Goal: Information Seeking & Learning: Find specific page/section

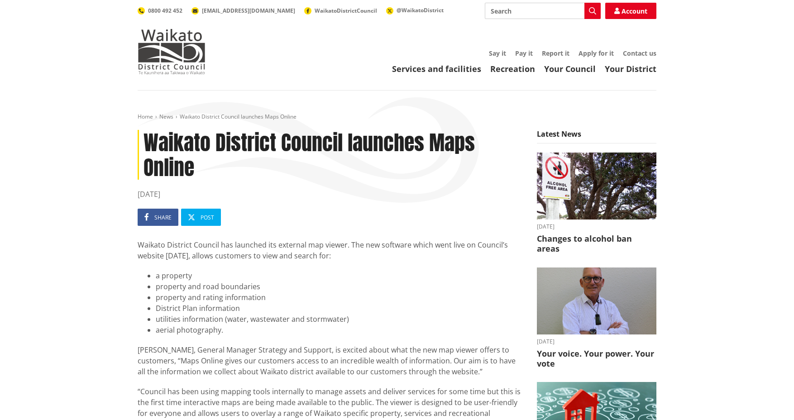
click at [518, 13] on input "Search" at bounding box center [543, 11] width 116 height 16
click at [511, 28] on div "Rating area maps" at bounding box center [542, 27] width 115 height 16
type input "Rating area maps"
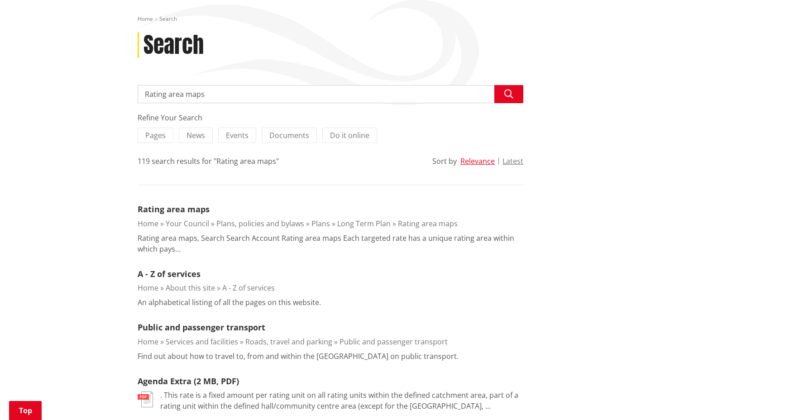
scroll to position [98, 0]
click at [157, 210] on link "Rating area maps" at bounding box center [174, 208] width 72 height 11
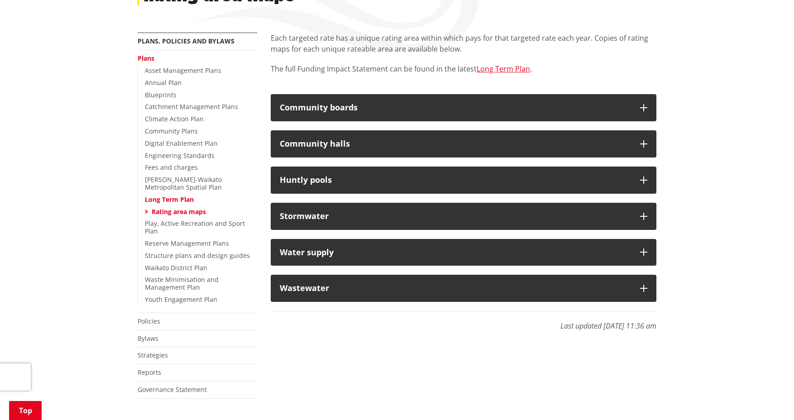
scroll to position [150, 0]
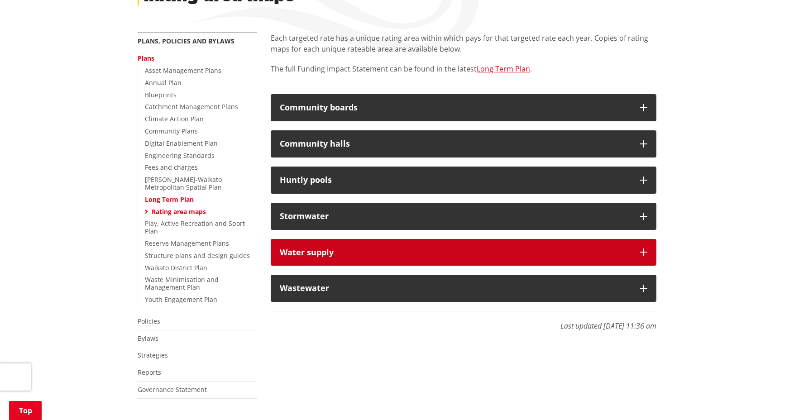
click at [644, 251] on icon "button" at bounding box center [643, 252] width 7 height 7
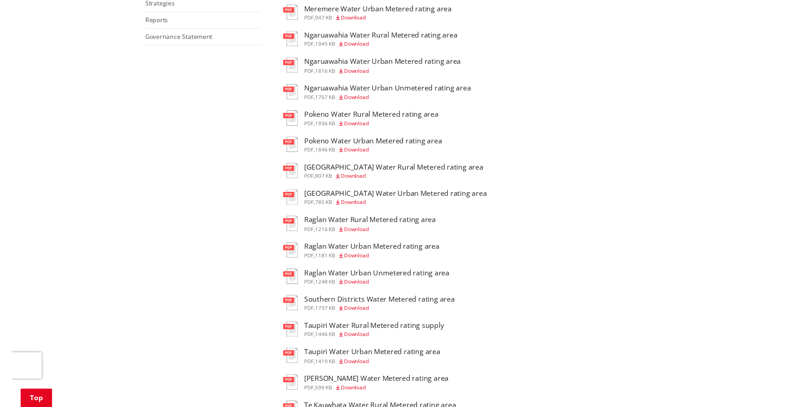
scroll to position [503, 0]
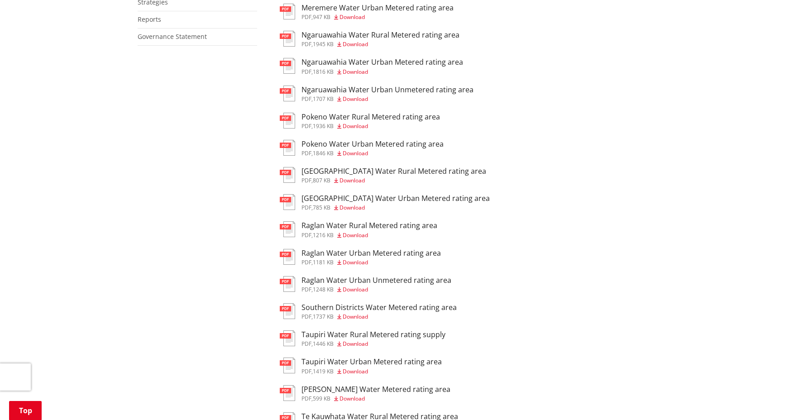
click at [287, 307] on img at bounding box center [287, 311] width 15 height 16
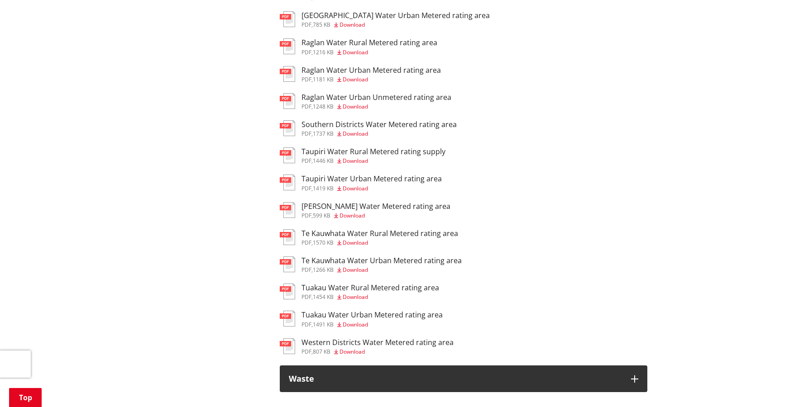
scroll to position [687, 0]
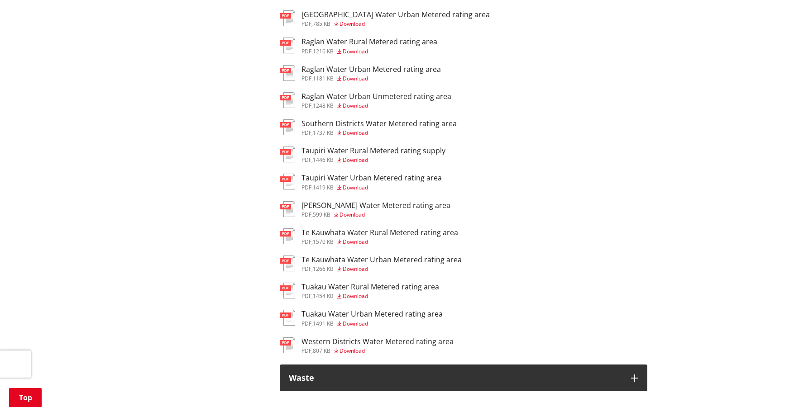
click at [290, 343] on img at bounding box center [287, 346] width 15 height 16
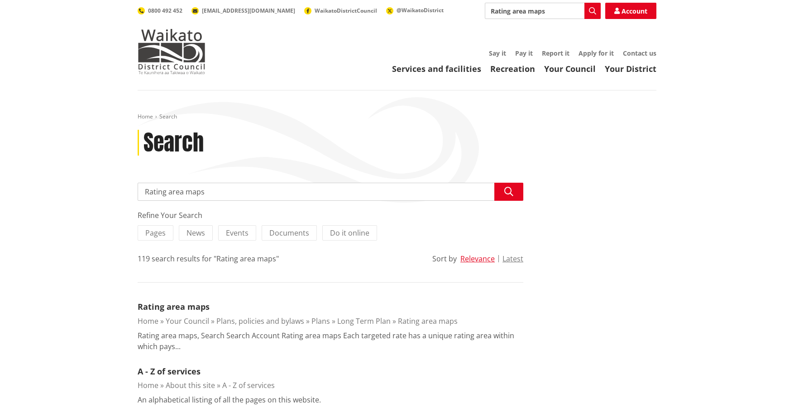
drag, startPoint x: 166, startPoint y: 192, endPoint x: 141, endPoint y: 192, distance: 24.9
click at [141, 192] on input "Rating area maps" at bounding box center [331, 192] width 386 height 18
drag, startPoint x: 209, startPoint y: 189, endPoint x: 214, endPoint y: 191, distance: 4.7
click at [210, 189] on input "Rating area maps" at bounding box center [331, 192] width 386 height 18
drag, startPoint x: 164, startPoint y: 192, endPoint x: 140, endPoint y: 193, distance: 24.0
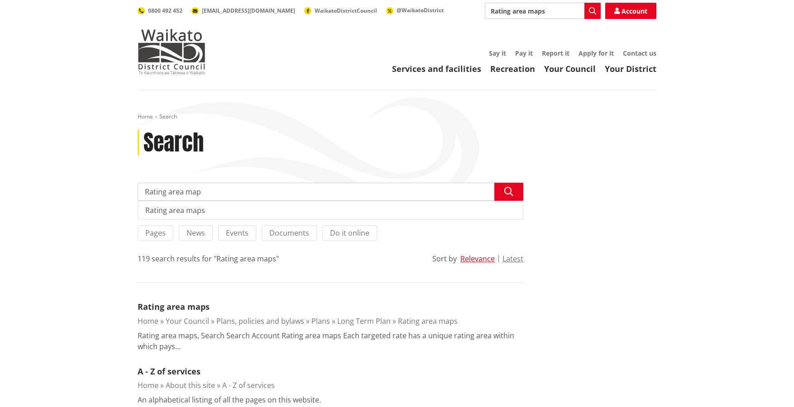
click at [140, 193] on input "Rating area map" at bounding box center [331, 192] width 386 height 18
type input "District area map"
click at [507, 191] on icon "button" at bounding box center [508, 191] width 9 height 9
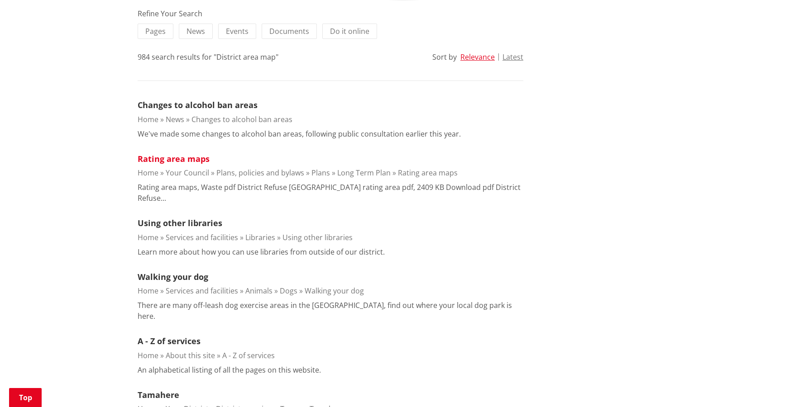
scroll to position [202, 0]
click at [172, 159] on link "Rating area maps" at bounding box center [174, 158] width 72 height 11
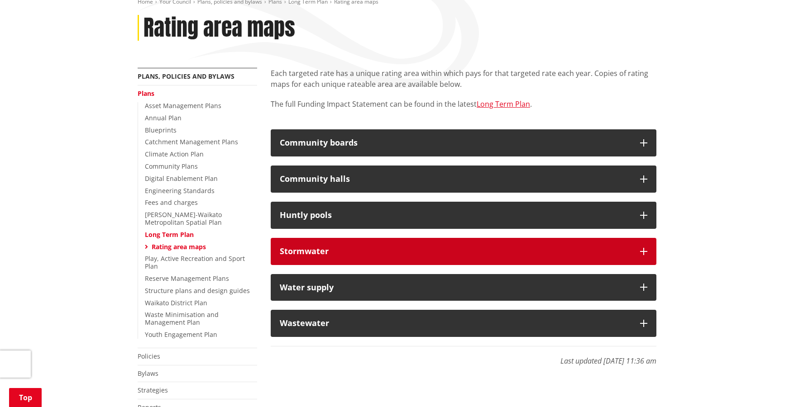
scroll to position [115, 0]
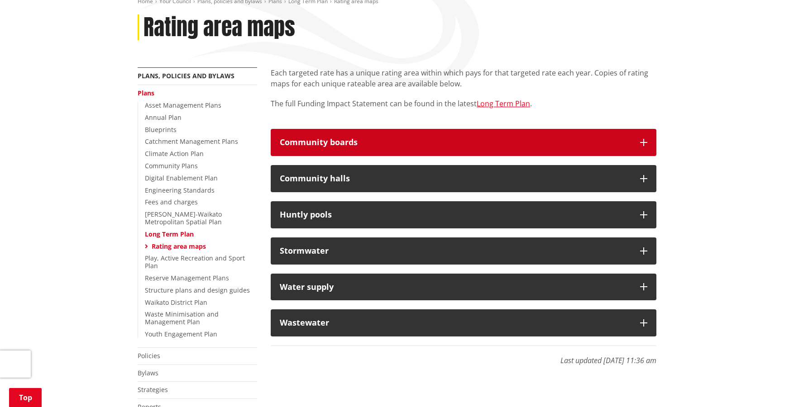
click at [645, 143] on icon "button" at bounding box center [643, 142] width 7 height 7
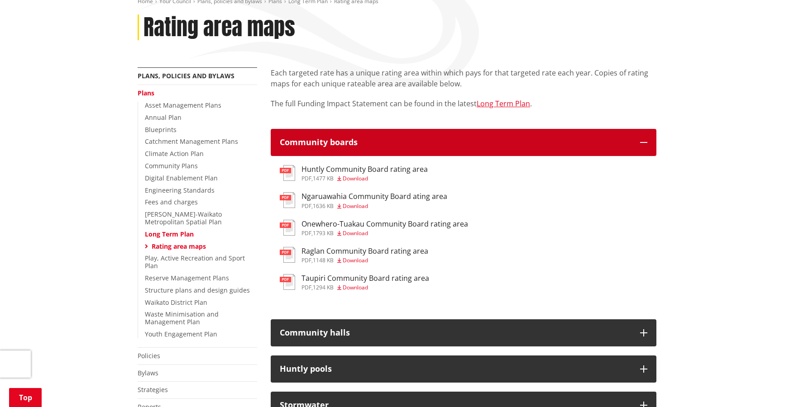
click at [643, 144] on icon "button" at bounding box center [643, 142] width 7 height 7
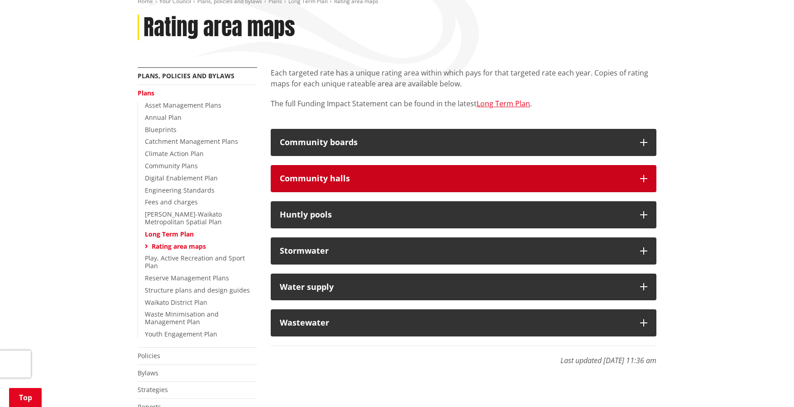
scroll to position [117, 0]
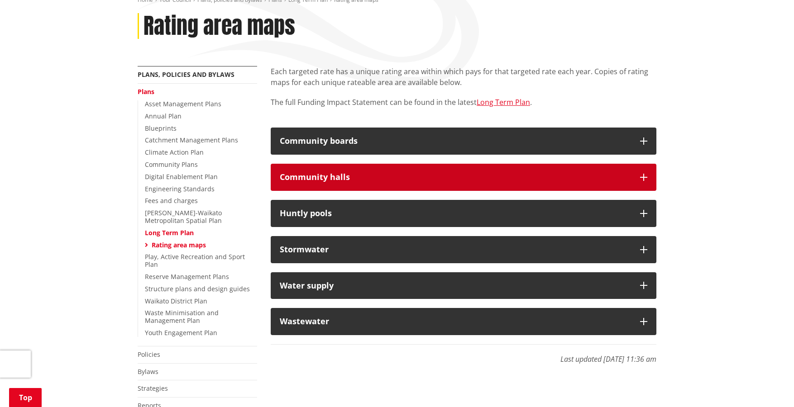
click at [643, 179] on icon "button" at bounding box center [643, 177] width 7 height 7
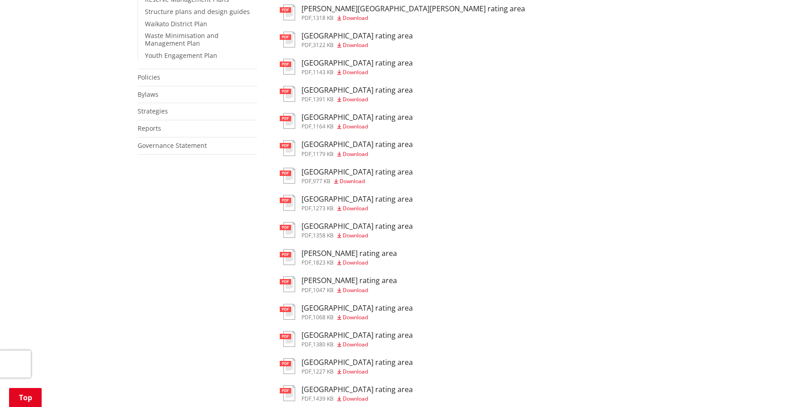
scroll to position [399, 0]
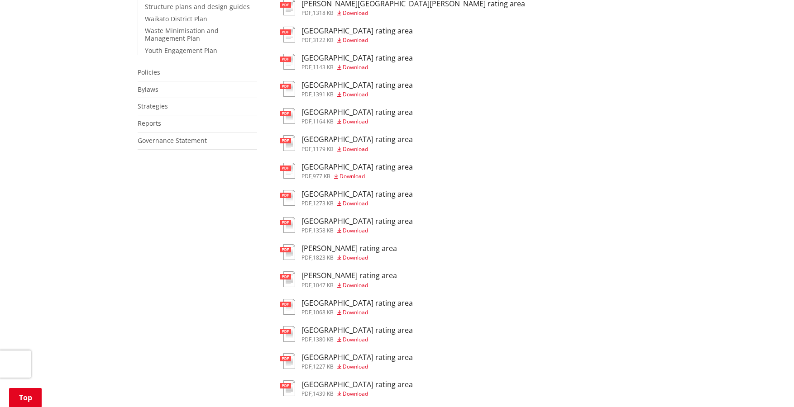
click at [292, 252] on img at bounding box center [287, 252] width 15 height 16
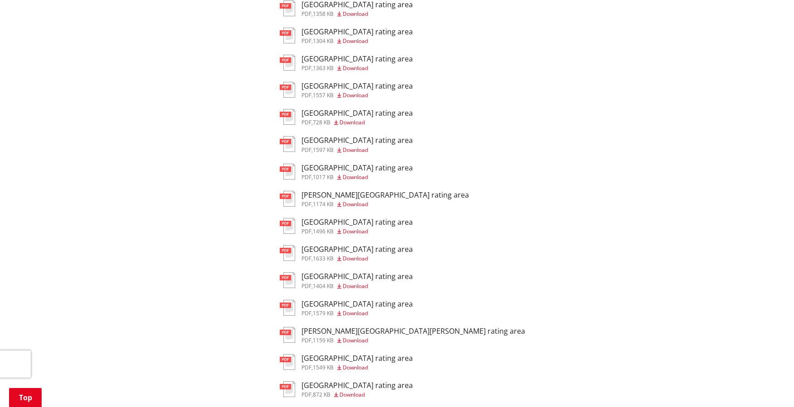
scroll to position [835, 0]
click at [290, 91] on img at bounding box center [287, 89] width 15 height 16
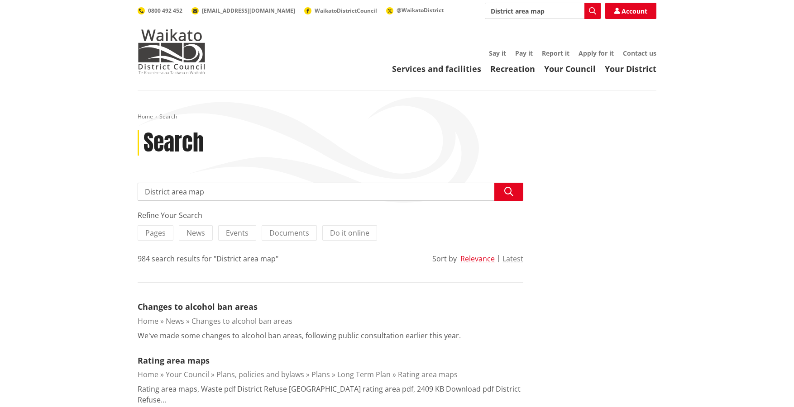
drag, startPoint x: 186, startPoint y: 193, endPoint x: 208, endPoint y: 195, distance: 21.8
click at [187, 193] on input "District area map" at bounding box center [331, 192] width 386 height 18
type input "District map"
click at [511, 191] on icon "button" at bounding box center [508, 191] width 9 height 9
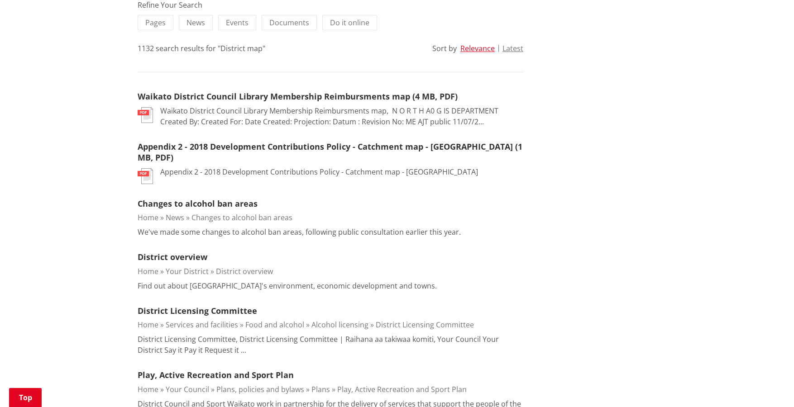
scroll to position [211, 0]
click at [166, 257] on link "District overview" at bounding box center [173, 256] width 70 height 11
